Goal: Information Seeking & Learning: Learn about a topic

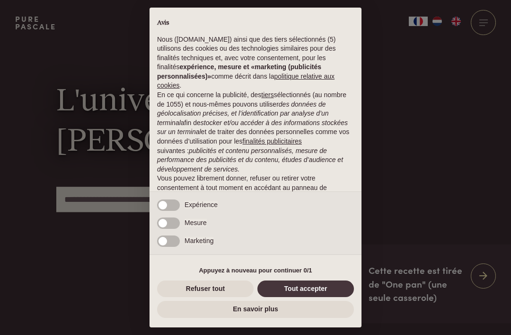
scroll to position [48, 0]
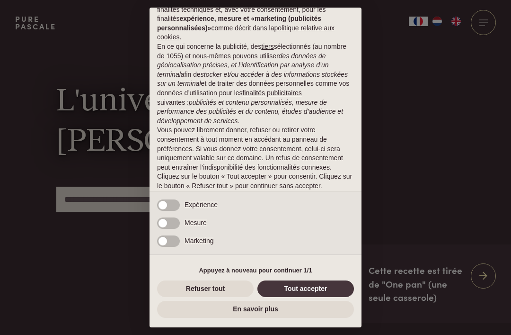
click at [316, 289] on button "Tout accepter" at bounding box center [306, 288] width 97 height 17
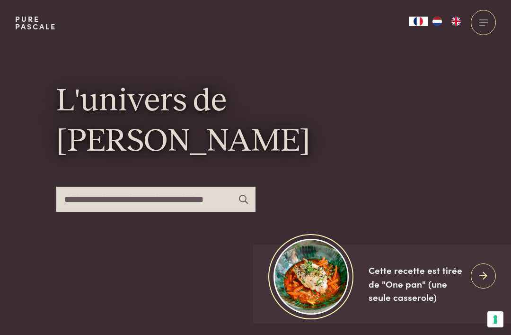
click at [485, 23] on div at bounding box center [483, 22] width 25 height 25
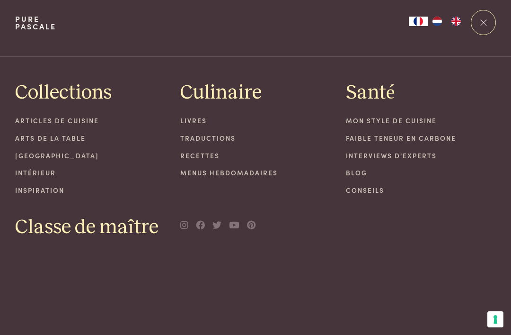
click at [16, 133] on link "Arts de la table" at bounding box center [90, 138] width 151 height 10
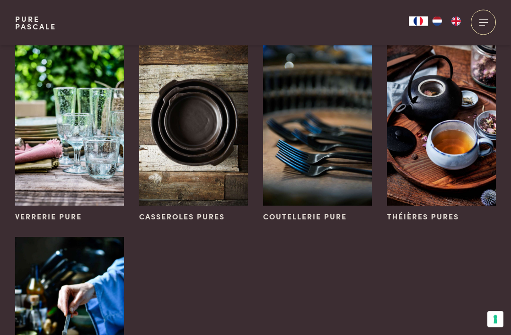
scroll to position [287, 0]
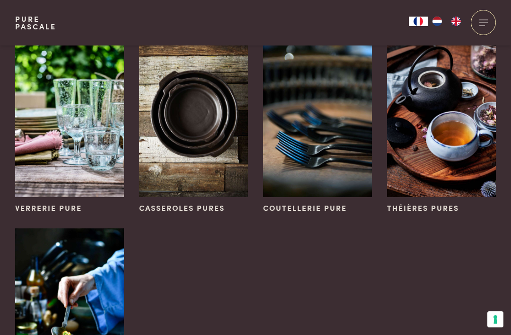
click at [66, 205] on span "Verrerie pure" at bounding box center [48, 207] width 67 height 11
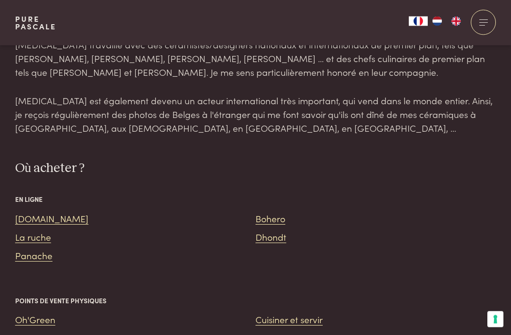
scroll to position [733, 0]
click at [29, 212] on link "[DOMAIN_NAME]" at bounding box center [51, 218] width 73 height 13
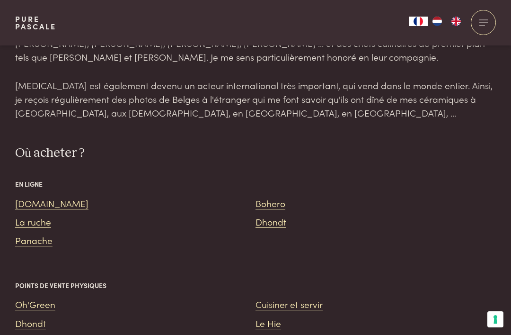
click at [43, 215] on link "La ruche" at bounding box center [33, 221] width 36 height 13
click at [278, 196] on link "Bohero" at bounding box center [271, 202] width 30 height 13
